Goal: Task Accomplishment & Management: Complete application form

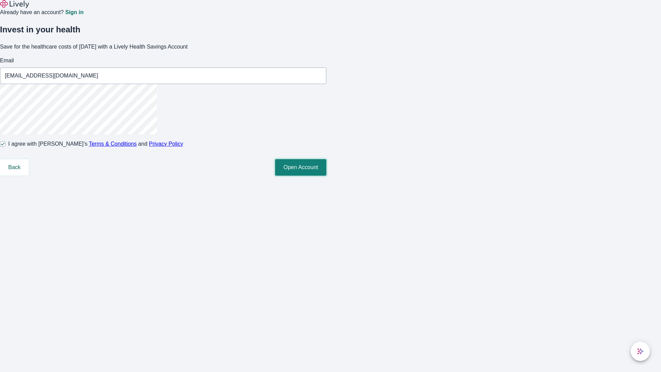
click at [326, 176] on button "Open Account" at bounding box center [300, 167] width 51 height 17
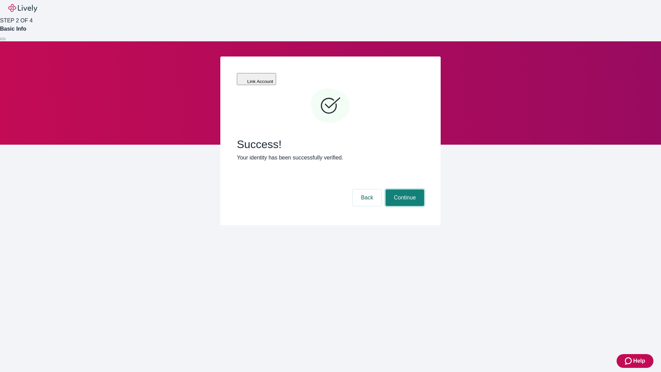
click at [404, 189] on button "Continue" at bounding box center [405, 197] width 39 height 17
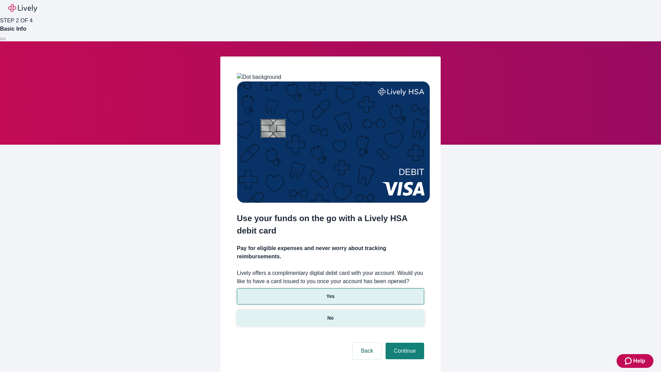
click at [330, 314] on p "No" at bounding box center [331, 317] width 7 height 7
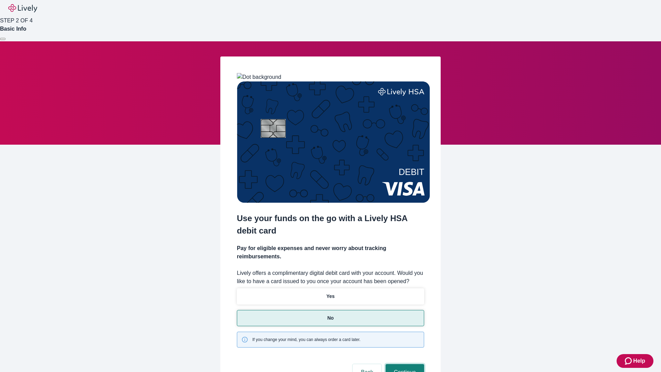
click at [404, 364] on button "Continue" at bounding box center [405, 372] width 39 height 17
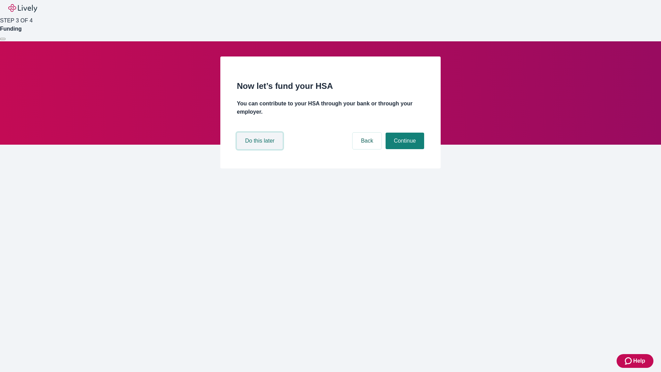
click at [261, 149] on button "Do this later" at bounding box center [260, 141] width 46 height 17
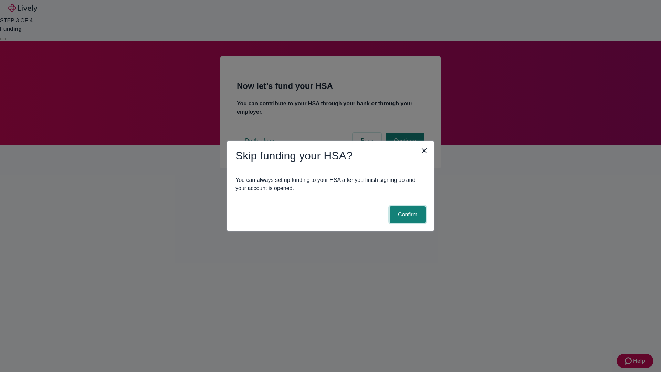
click at [407, 215] on button "Confirm" at bounding box center [408, 214] width 36 height 17
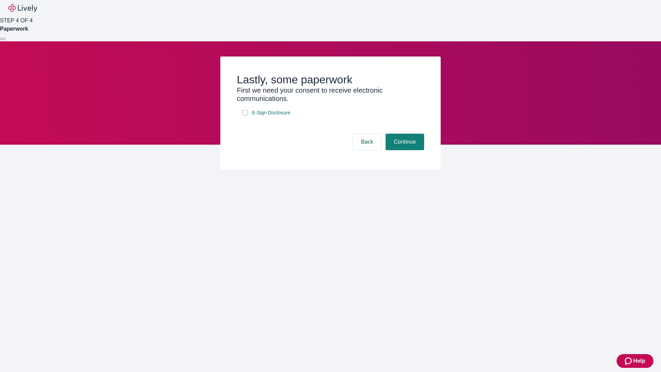
click at [245, 115] on input "E-Sign Disclosure" at bounding box center [245, 113] width 6 height 6
checkbox input "true"
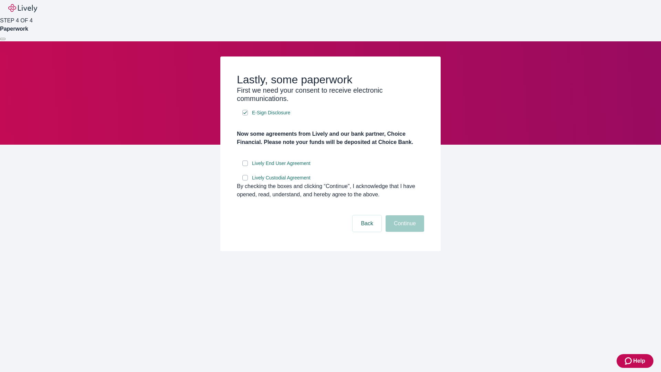
click at [245, 166] on input "Lively End User Agreement" at bounding box center [245, 163] width 6 height 6
checkbox input "true"
click at [245, 180] on input "Lively Custodial Agreement" at bounding box center [245, 178] width 6 height 6
checkbox input "true"
click at [404, 232] on button "Continue" at bounding box center [405, 223] width 39 height 17
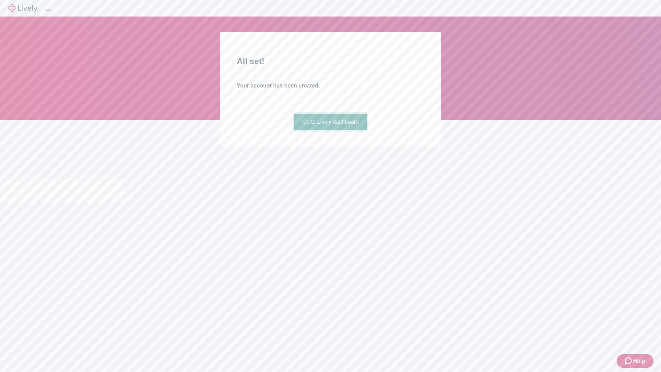
click at [330, 130] on link "Go to Lively dashboard" at bounding box center [330, 122] width 73 height 17
